Goal: Task Accomplishment & Management: Use online tool/utility

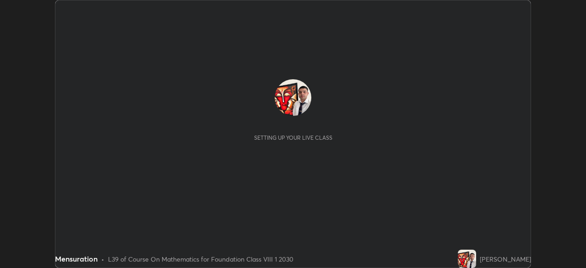
scroll to position [268, 585]
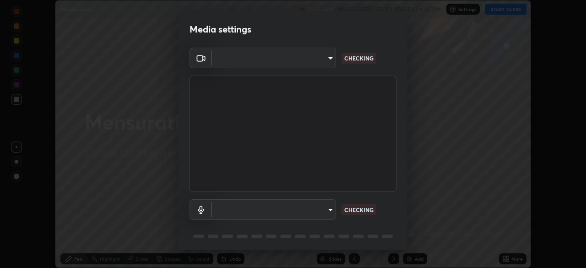
type input "f214d892c1ea21fc9911be358f21603cf7c671268a3f3fdd0c8c81d5790bf436"
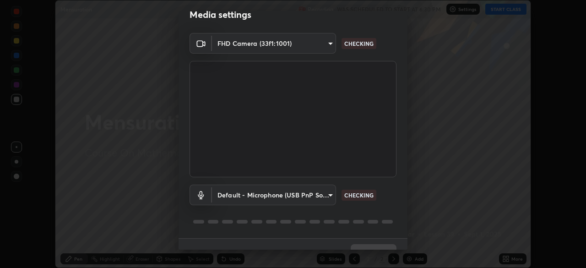
scroll to position [32, 0]
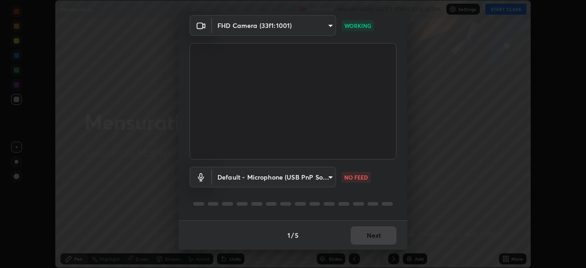
click at [329, 177] on body "Erase all Mensuration Recording WAS SCHEDULED TO START AT 6:30 PM Settings STAR…" at bounding box center [293, 134] width 586 height 268
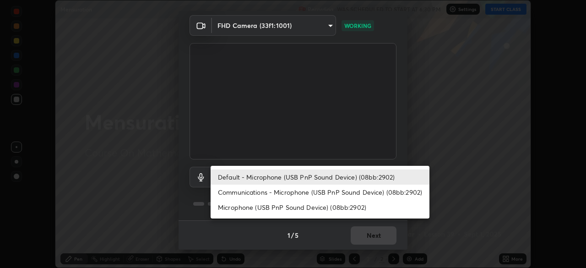
click at [317, 193] on li "Communications - Microphone (USB PnP Sound Device) (08bb:2902)" at bounding box center [320, 191] width 219 height 15
type input "communications"
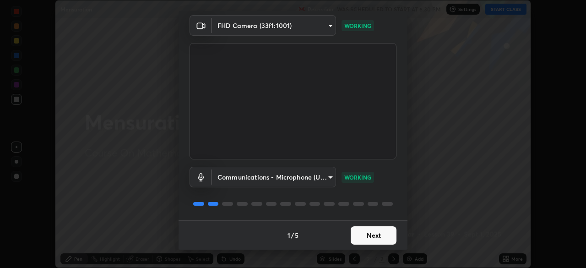
click at [381, 239] on button "Next" at bounding box center [374, 235] width 46 height 18
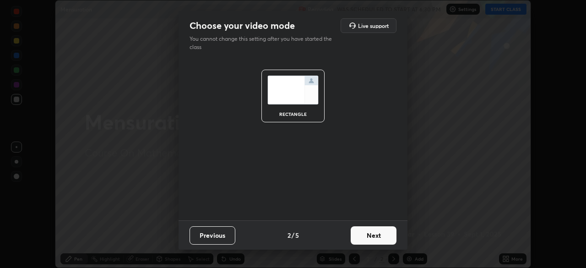
scroll to position [0, 0]
click at [384, 239] on button "Next" at bounding box center [374, 235] width 46 height 18
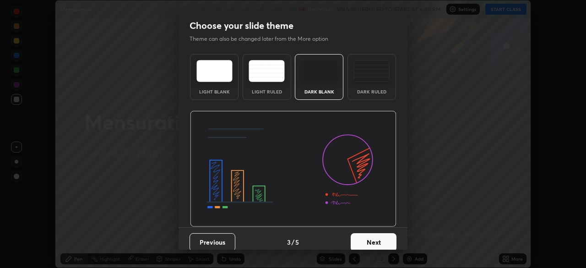
click at [384, 239] on button "Next" at bounding box center [374, 242] width 46 height 18
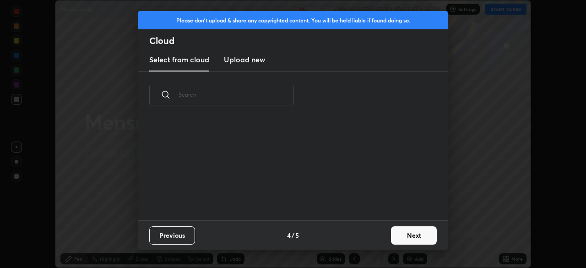
click at [394, 238] on button "Next" at bounding box center [414, 235] width 46 height 18
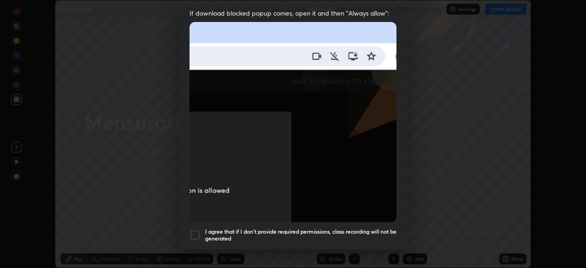
scroll to position [193, 0]
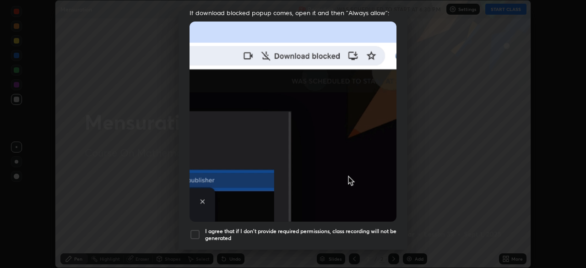
click at [194, 231] on div at bounding box center [194, 234] width 11 height 11
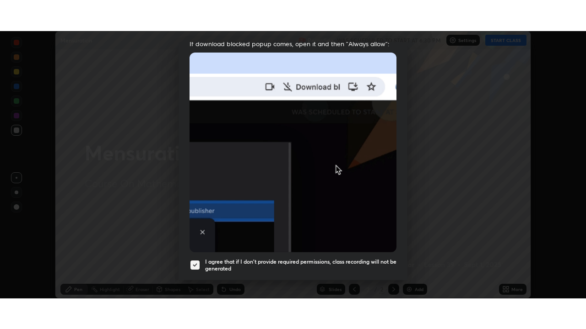
scroll to position [219, 0]
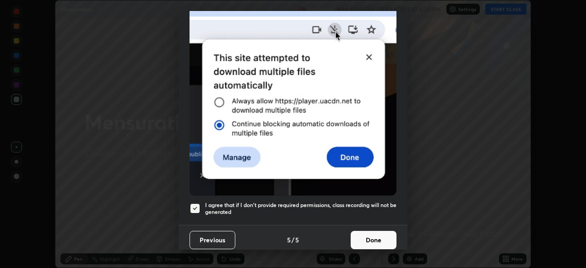
click at [373, 238] on button "Done" at bounding box center [374, 240] width 46 height 18
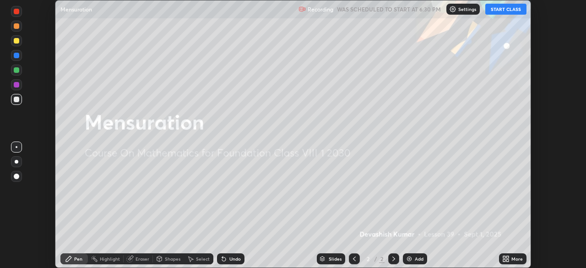
click at [504, 260] on icon at bounding box center [504, 260] width 2 height 2
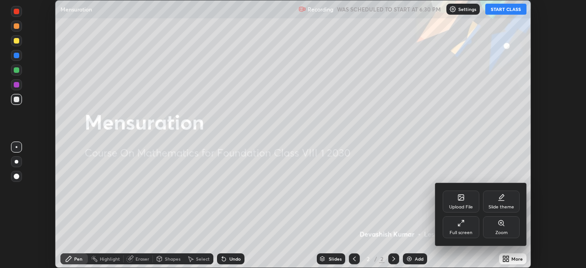
click at [455, 232] on div "Full screen" at bounding box center [460, 232] width 23 height 5
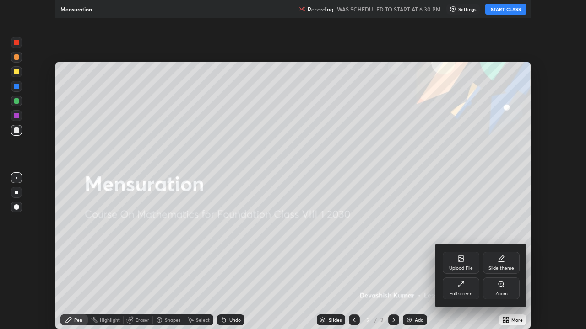
scroll to position [329, 586]
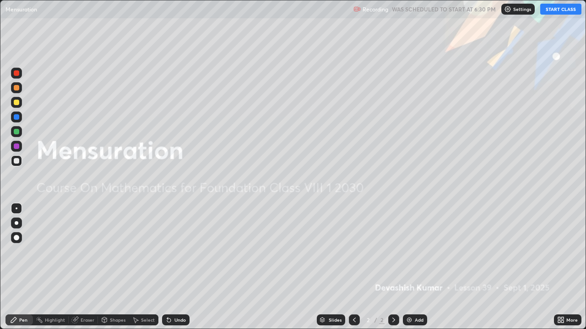
click at [548, 11] on button "START CLASS" at bounding box center [560, 9] width 41 height 11
click at [416, 267] on div "Add" at bounding box center [419, 320] width 9 height 5
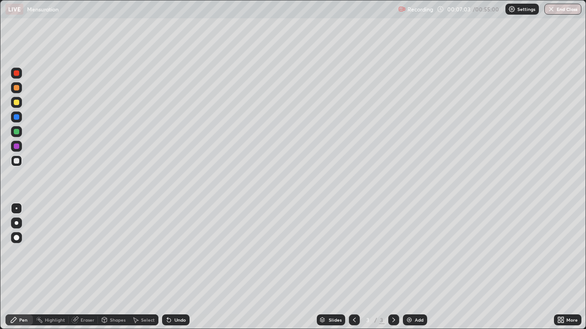
click at [112, 267] on div "Shapes" at bounding box center [118, 320] width 16 height 5
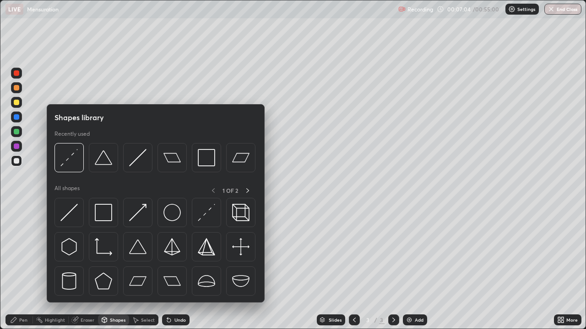
click at [78, 267] on div "Eraser" at bounding box center [83, 320] width 29 height 11
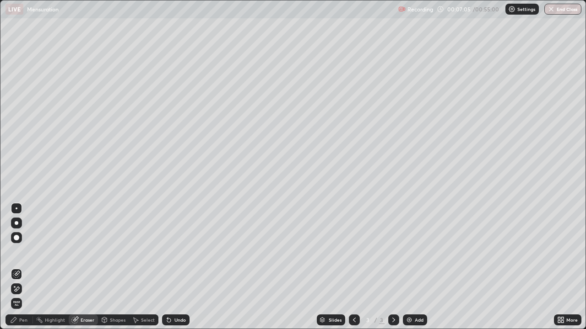
click at [21, 267] on div "Pen" at bounding box center [23, 320] width 8 height 5
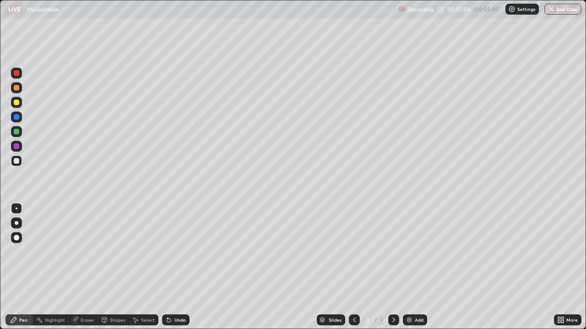
click at [16, 132] on div at bounding box center [16, 131] width 5 height 5
click at [81, 267] on div "Eraser" at bounding box center [83, 320] width 29 height 11
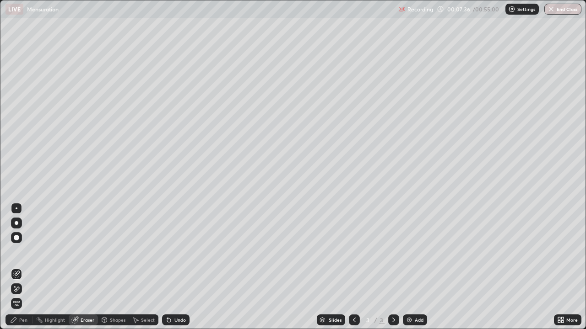
click at [19, 267] on div "Pen" at bounding box center [23, 320] width 8 height 5
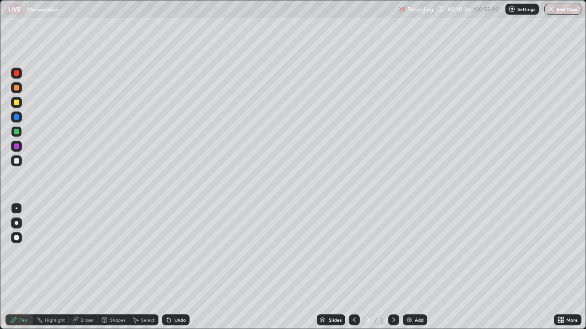
click at [416, 267] on div "Add" at bounding box center [415, 320] width 24 height 11
click at [16, 100] on div at bounding box center [16, 102] width 5 height 5
click at [92, 267] on div "Eraser" at bounding box center [88, 320] width 14 height 5
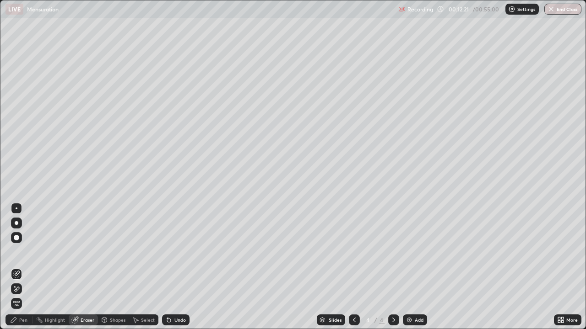
click at [22, 267] on div "Pen" at bounding box center [23, 320] width 8 height 5
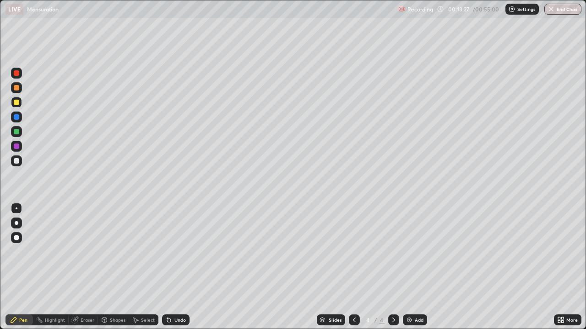
click at [419, 267] on div "Add" at bounding box center [419, 320] width 9 height 5
click at [115, 267] on div "Shapes" at bounding box center [118, 320] width 16 height 5
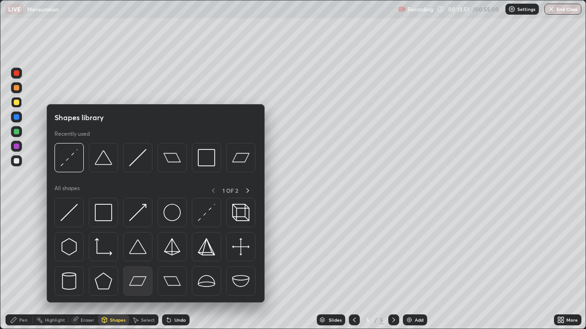
click at [141, 267] on img at bounding box center [137, 281] width 17 height 17
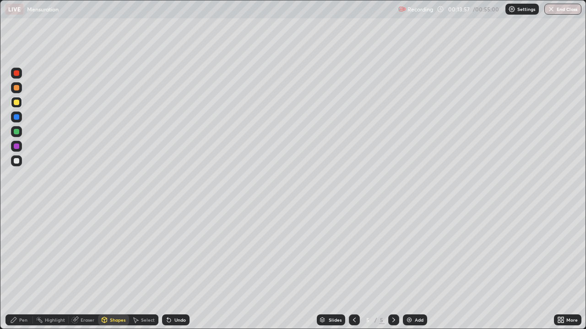
click at [115, 267] on div "Shapes" at bounding box center [118, 320] width 16 height 5
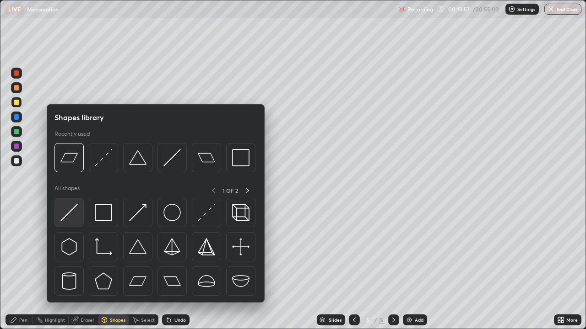
click at [63, 215] on img at bounding box center [68, 212] width 17 height 17
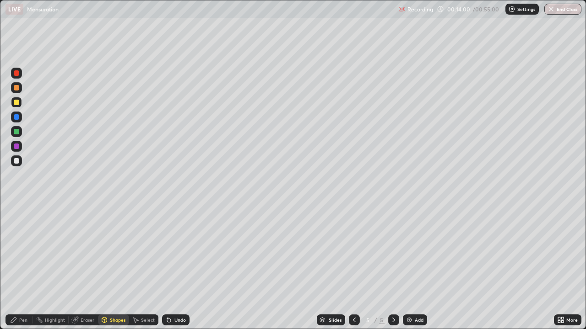
click at [13, 117] on div at bounding box center [16, 117] width 11 height 11
click at [21, 267] on div "Pen" at bounding box center [18, 320] width 27 height 11
click at [15, 132] on div at bounding box center [16, 131] width 5 height 5
click at [418, 267] on div "Add" at bounding box center [415, 320] width 24 height 11
click at [113, 267] on div "Shapes" at bounding box center [118, 320] width 16 height 5
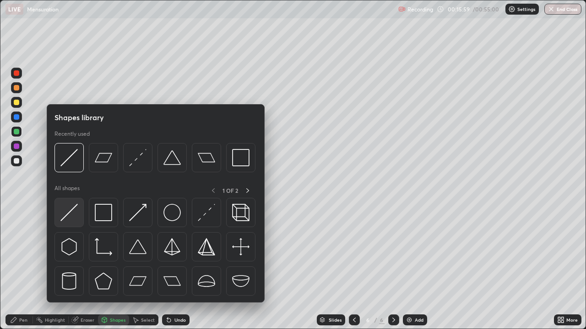
click at [71, 213] on img at bounding box center [68, 212] width 17 height 17
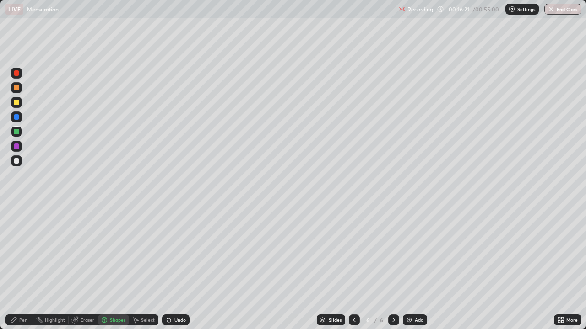
click at [22, 267] on div "Pen" at bounding box center [23, 320] width 8 height 5
click at [14, 119] on div at bounding box center [16, 116] width 5 height 5
click at [16, 147] on div at bounding box center [16, 146] width 5 height 5
click at [412, 267] on div "Add" at bounding box center [415, 320] width 24 height 11
click at [14, 101] on div at bounding box center [16, 102] width 5 height 5
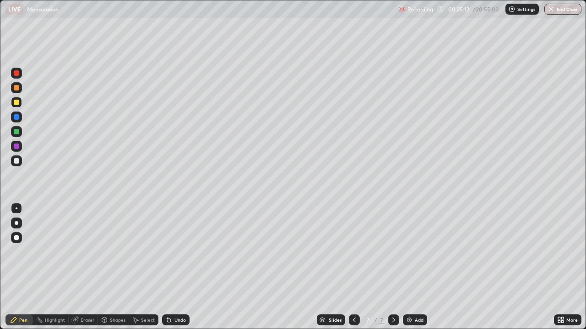
click at [419, 267] on div "Add" at bounding box center [415, 320] width 24 height 11
click at [119, 267] on div "Shapes" at bounding box center [113, 320] width 31 height 11
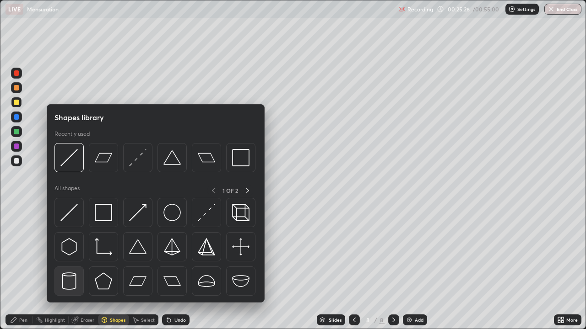
click at [78, 267] on img at bounding box center [68, 281] width 17 height 17
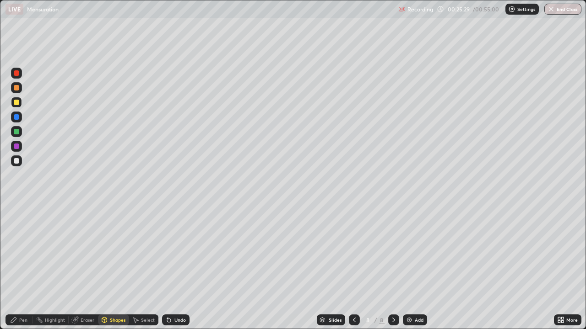
click at [16, 267] on icon at bounding box center [13, 320] width 7 height 7
click at [81, 267] on div "Eraser" at bounding box center [88, 320] width 14 height 5
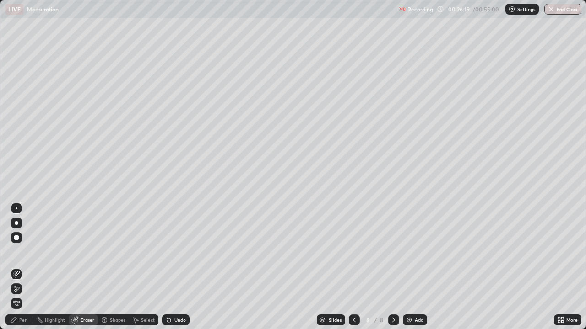
click at [18, 267] on div "Pen" at bounding box center [18, 320] width 27 height 11
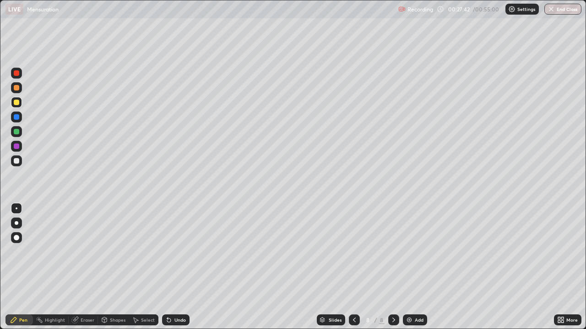
click at [16, 116] on div at bounding box center [16, 116] width 5 height 5
click at [416, 267] on div "Add" at bounding box center [419, 320] width 9 height 5
click at [112, 267] on div "Shapes" at bounding box center [118, 320] width 16 height 5
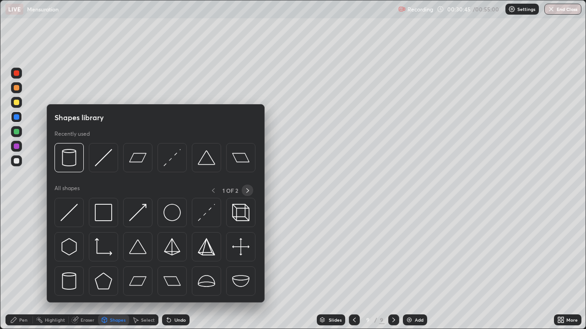
click at [247, 191] on icon at bounding box center [247, 190] width 7 height 7
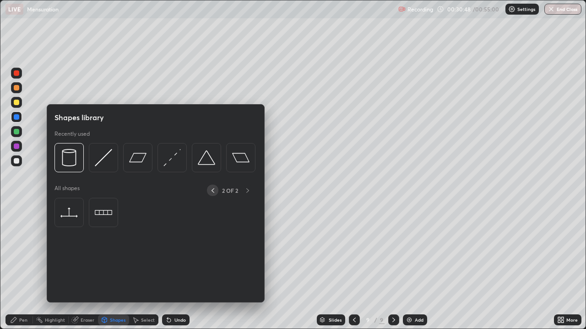
click at [212, 190] on icon at bounding box center [212, 190] width 7 height 7
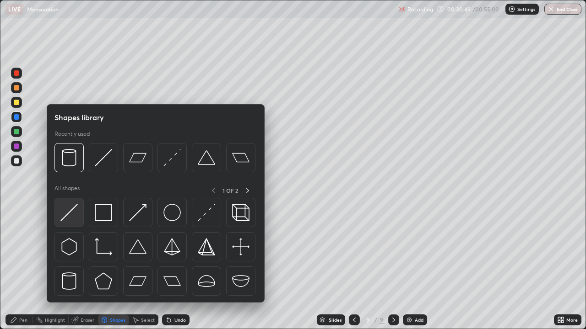
click at [73, 219] on img at bounding box center [68, 212] width 17 height 17
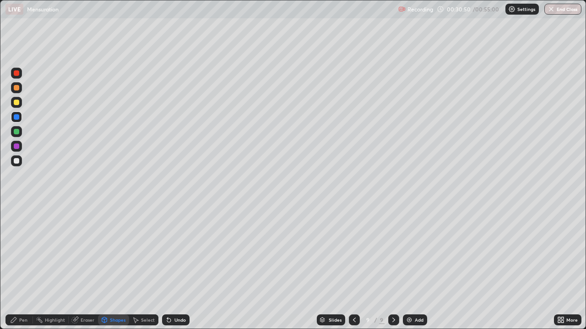
click at [16, 106] on div at bounding box center [16, 102] width 11 height 11
click at [116, 267] on div "Shapes" at bounding box center [118, 320] width 16 height 5
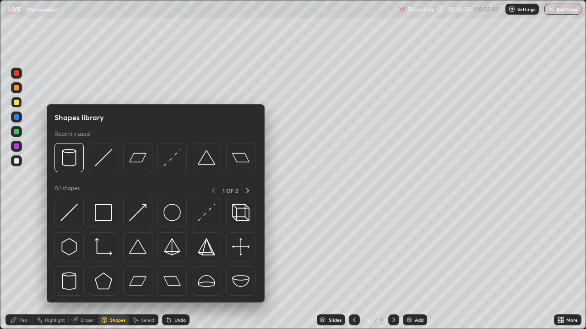
click at [103, 218] on img at bounding box center [103, 212] width 17 height 17
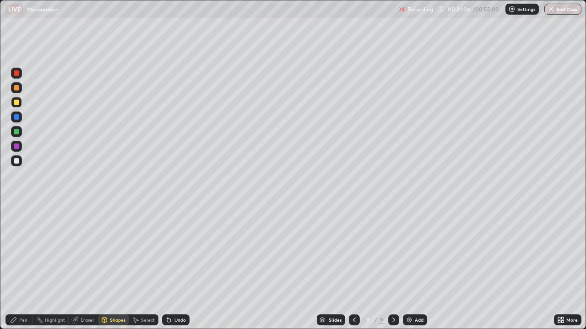
click at [110, 267] on div "Shapes" at bounding box center [118, 320] width 16 height 5
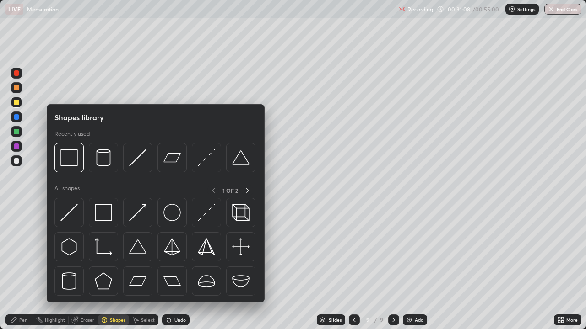
click at [14, 115] on div at bounding box center [16, 116] width 5 height 5
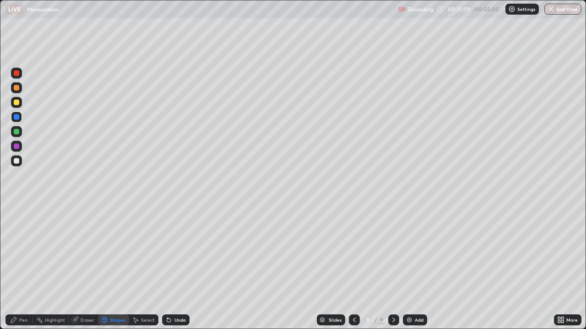
click at [116, 267] on div "Shapes" at bounding box center [113, 320] width 31 height 11
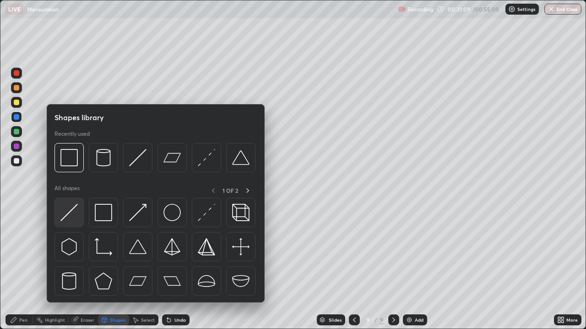
click at [71, 215] on img at bounding box center [68, 212] width 17 height 17
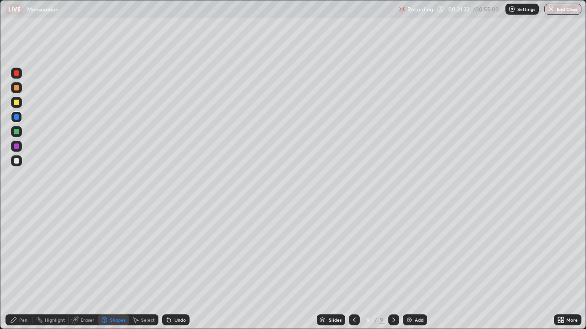
click at [20, 267] on div "Pen" at bounding box center [18, 320] width 27 height 11
click at [79, 267] on div "Eraser" at bounding box center [83, 320] width 29 height 11
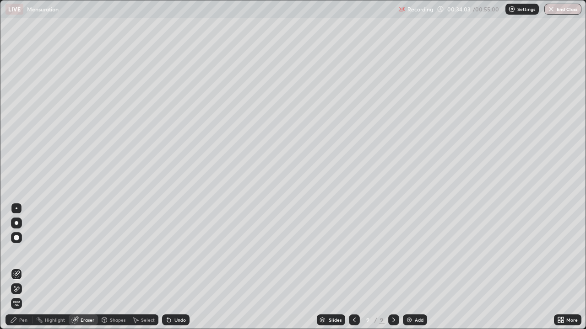
click at [25, 267] on div "Pen" at bounding box center [23, 320] width 8 height 5
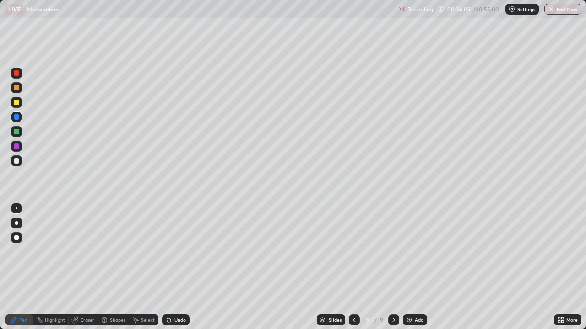
click at [15, 160] on div at bounding box center [16, 160] width 5 height 5
click at [84, 267] on div "Eraser" at bounding box center [88, 320] width 14 height 5
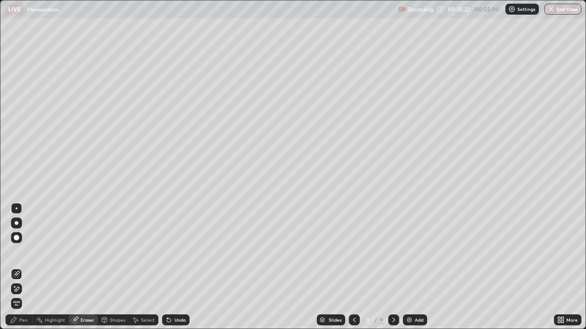
click at [21, 267] on div "Pen" at bounding box center [23, 320] width 8 height 5
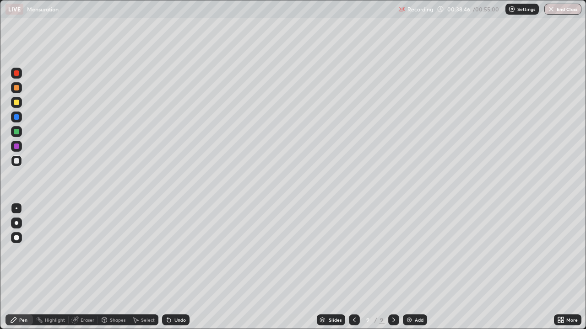
click at [415, 267] on div "Add" at bounding box center [419, 320] width 9 height 5
click at [112, 267] on div "Shapes" at bounding box center [118, 320] width 16 height 5
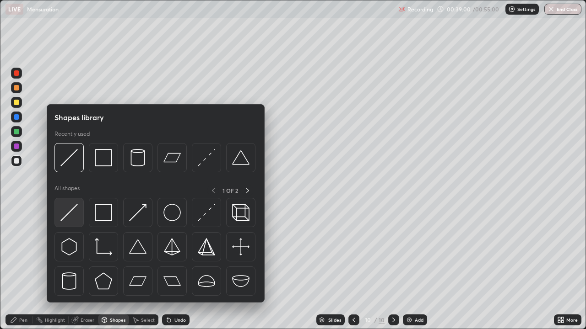
click at [72, 211] on img at bounding box center [68, 212] width 17 height 17
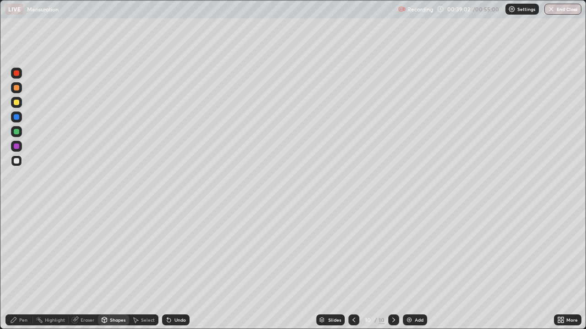
click at [111, 267] on div "Shapes" at bounding box center [118, 320] width 16 height 5
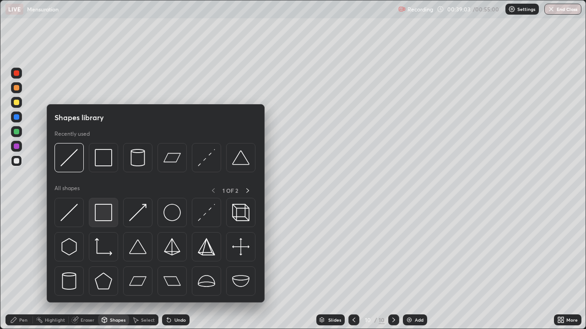
click at [99, 212] on img at bounding box center [103, 212] width 17 height 17
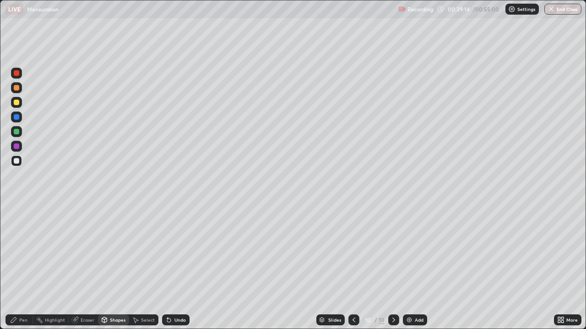
click at [20, 267] on div "Pen" at bounding box center [23, 320] width 8 height 5
click at [16, 132] on div at bounding box center [16, 131] width 5 height 5
click at [109, 267] on div "Shapes" at bounding box center [113, 320] width 31 height 11
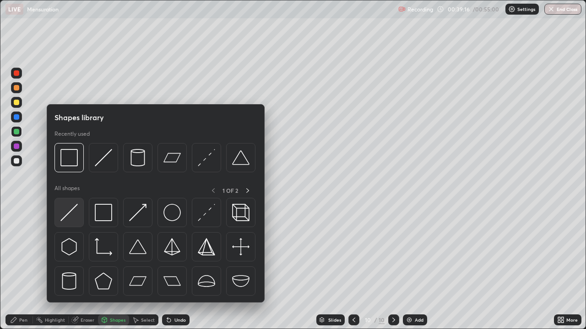
click at [68, 217] on img at bounding box center [68, 212] width 17 height 17
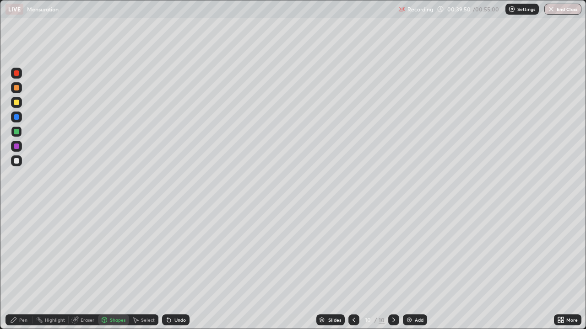
click at [22, 267] on div "Pen" at bounding box center [23, 320] width 8 height 5
click at [115, 267] on div "Shapes" at bounding box center [118, 320] width 16 height 5
click at [147, 267] on div "Select" at bounding box center [148, 320] width 14 height 5
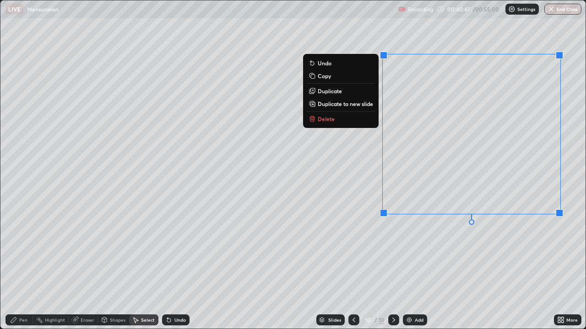
click at [335, 118] on button "Delete" at bounding box center [341, 118] width 68 height 11
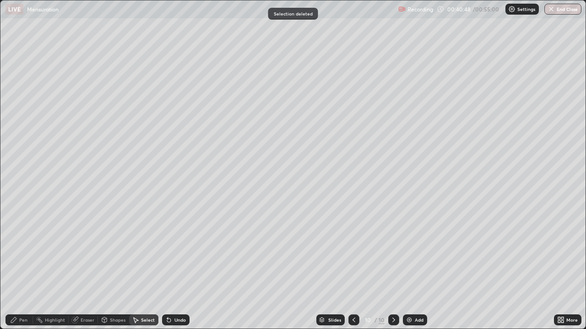
click at [23, 267] on div "Pen" at bounding box center [23, 320] width 8 height 5
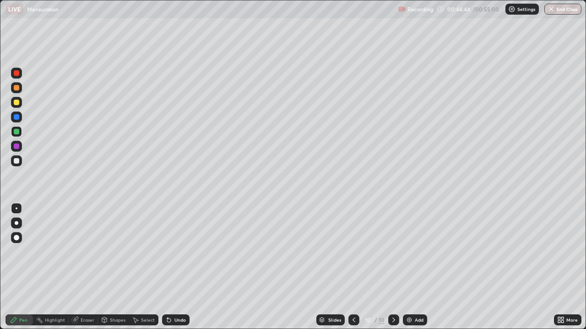
click at [78, 267] on div "Eraser" at bounding box center [83, 320] width 29 height 11
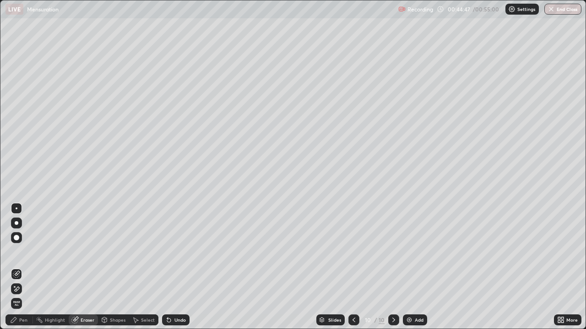
click at [24, 267] on div "Pen" at bounding box center [23, 320] width 8 height 5
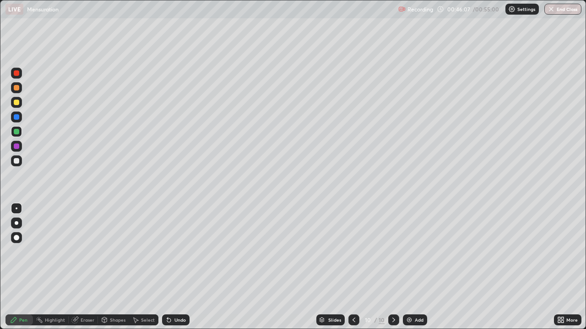
click at [414, 267] on div "Add" at bounding box center [415, 320] width 24 height 11
click at [86, 267] on div "Eraser" at bounding box center [88, 320] width 14 height 5
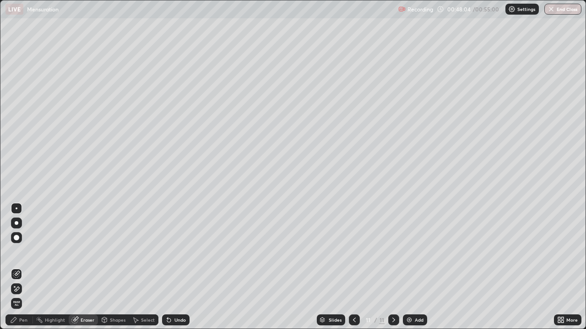
click at [22, 267] on div "Pen" at bounding box center [18, 320] width 27 height 11
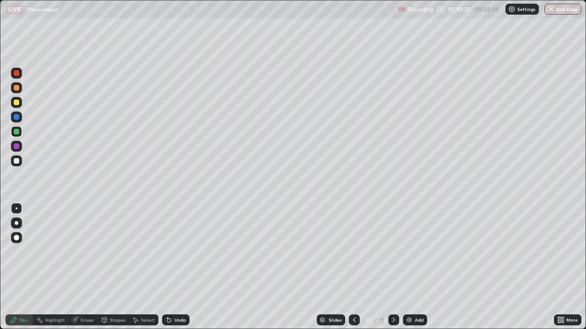
click at [565, 9] on button "End Class" at bounding box center [562, 9] width 37 height 11
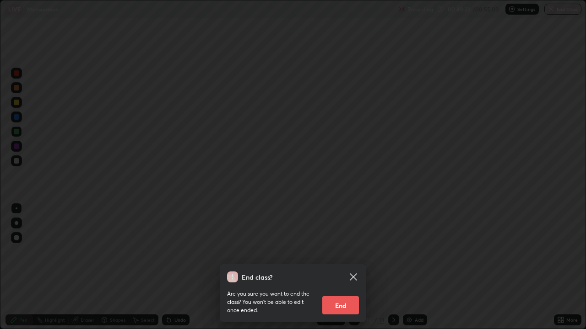
click at [341, 267] on button "End" at bounding box center [340, 306] width 37 height 18
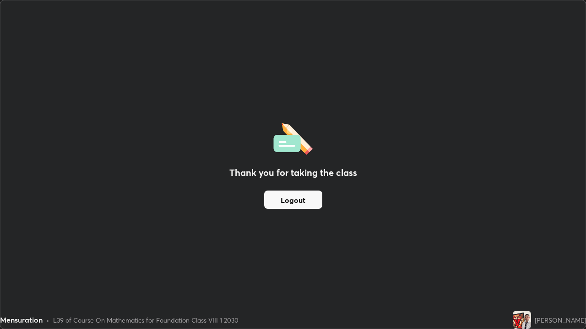
click at [545, 218] on div "Thank you for taking the class Logout" at bounding box center [292, 164] width 585 height 329
